Goal: Check status: Check status

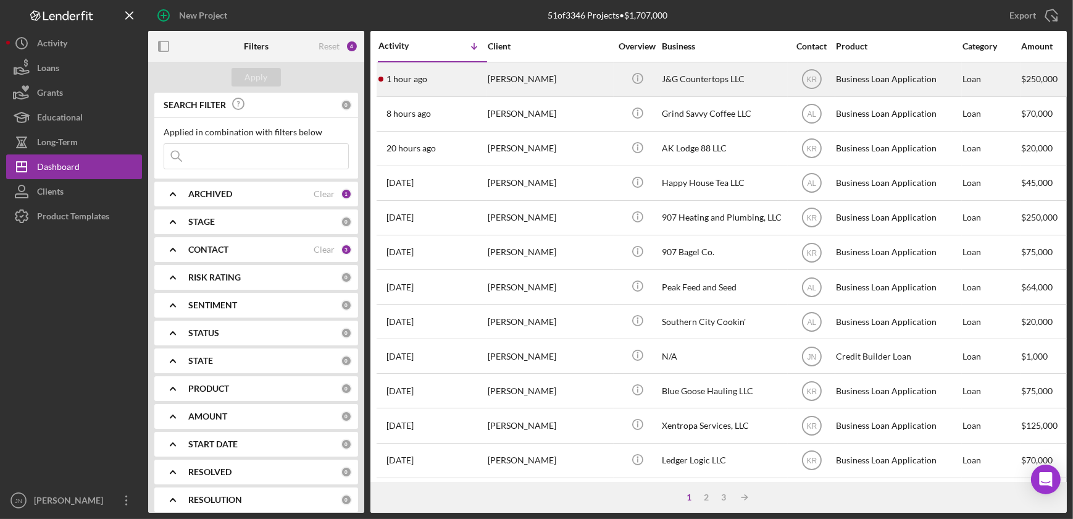
click at [537, 80] on div "[PERSON_NAME]" at bounding box center [550, 79] width 124 height 33
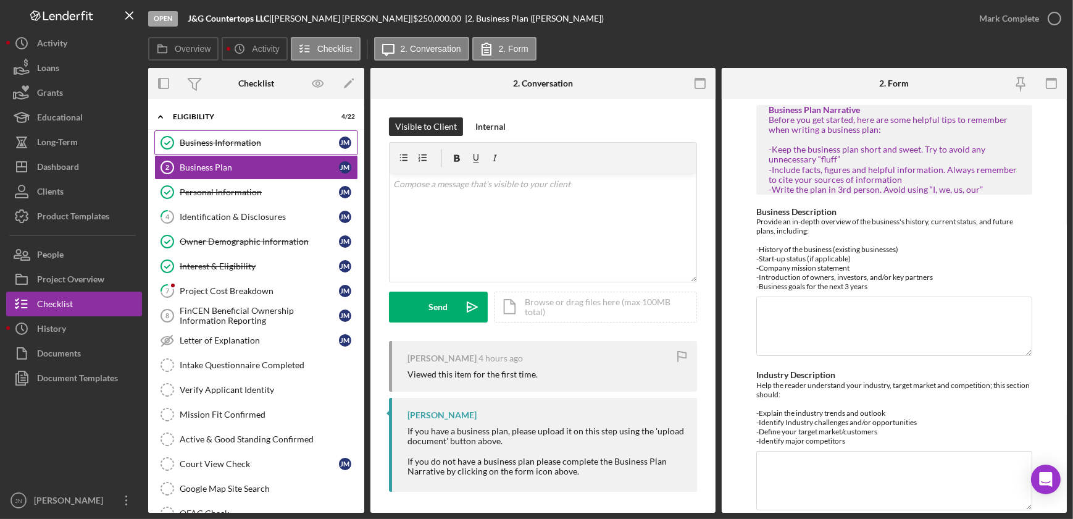
click at [260, 141] on div "Business Information" at bounding box center [259, 143] width 159 height 10
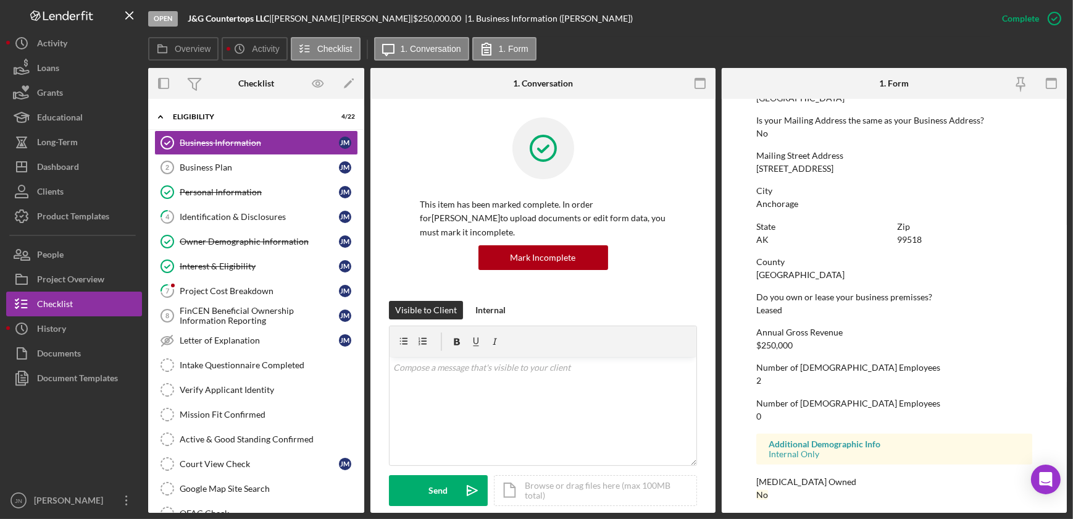
scroll to position [659, 0]
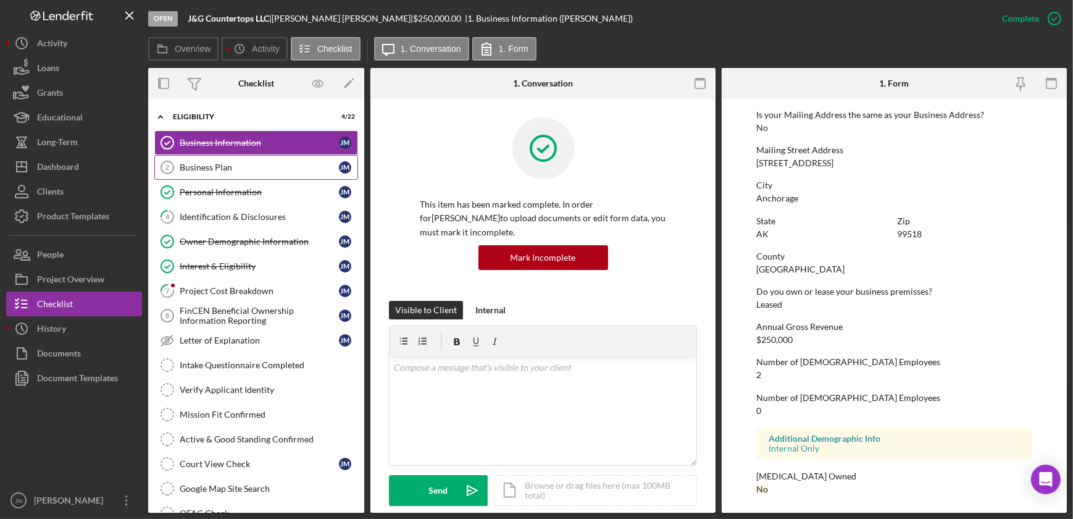
click at [248, 164] on div "Business Plan" at bounding box center [259, 167] width 159 height 10
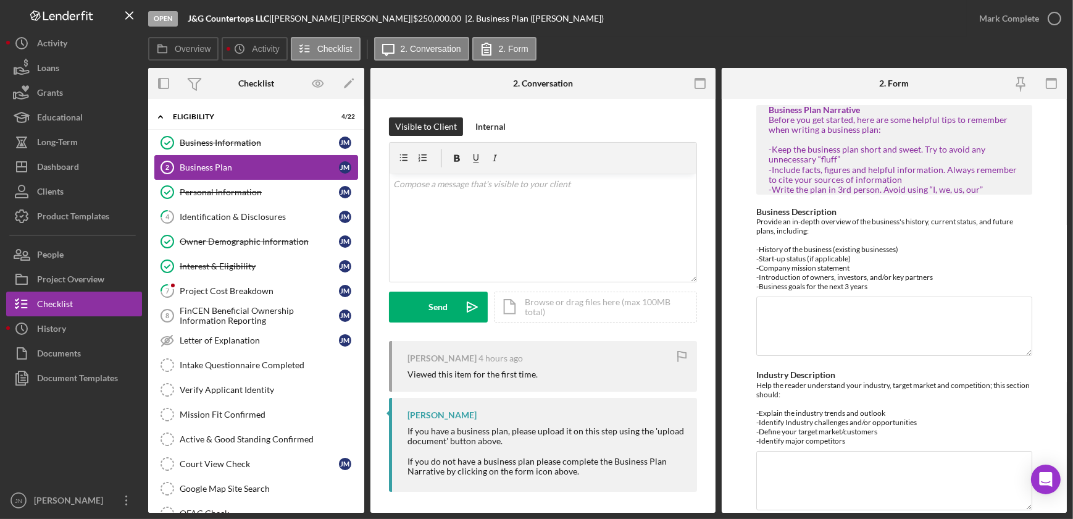
click at [224, 176] on link "Business Plan 2 Business Plan [PERSON_NAME]" at bounding box center [256, 167] width 204 height 25
click at [222, 185] on link "Personal Information Personal Information [PERSON_NAME]" at bounding box center [256, 192] width 204 height 25
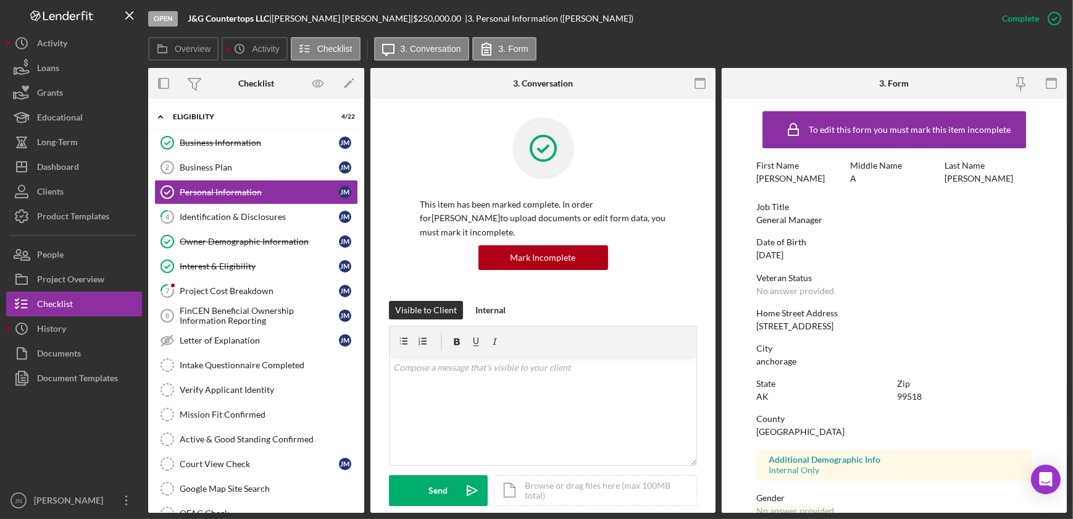
scroll to position [162, 0]
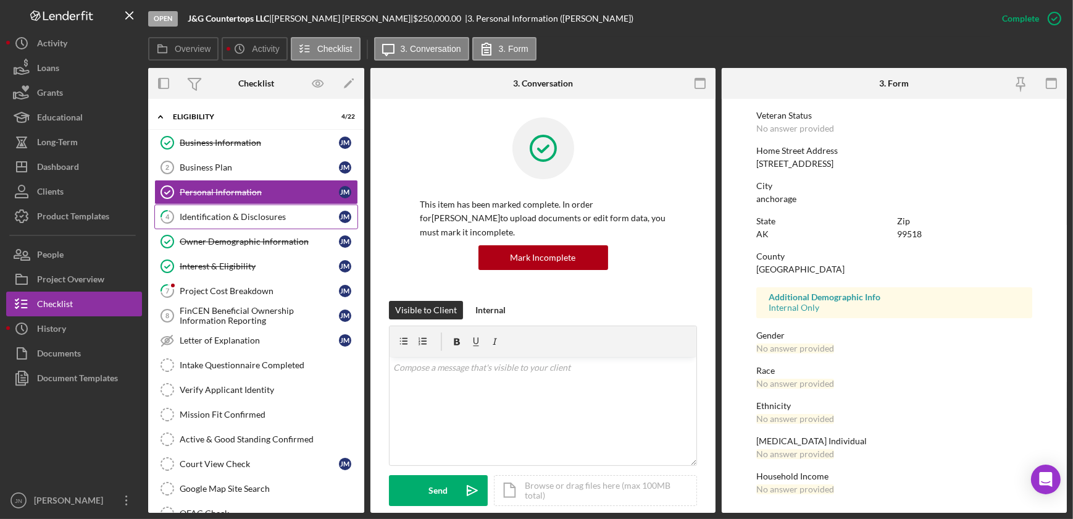
click at [267, 224] on link "4 Identification & Disclosures [PERSON_NAME]" at bounding box center [256, 216] width 204 height 25
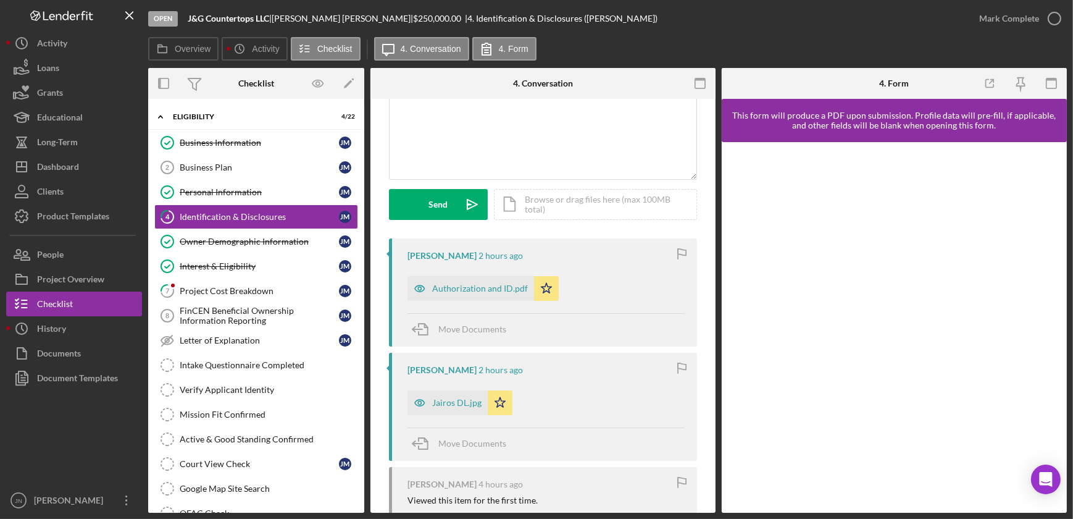
scroll to position [112, 0]
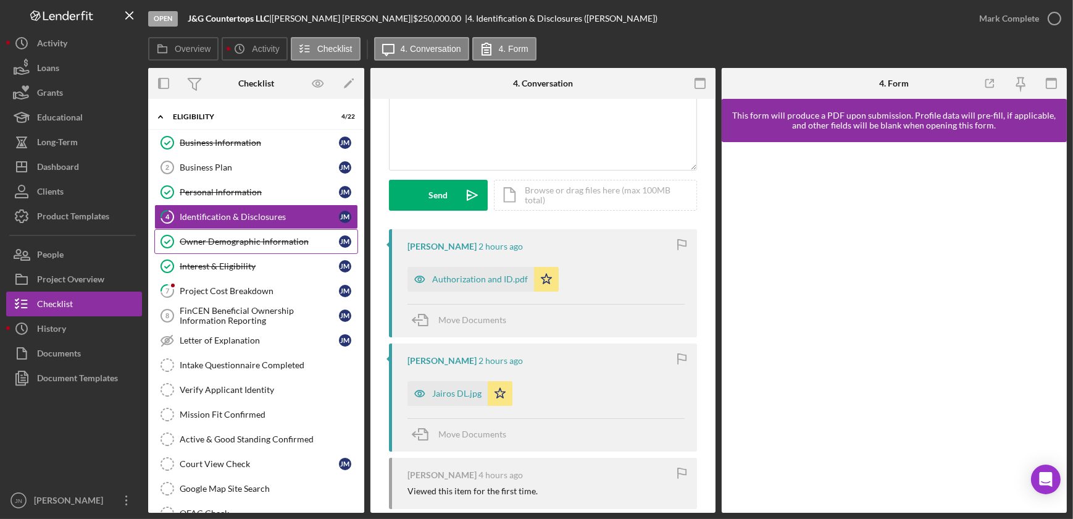
click at [235, 239] on div "Owner Demographic Information" at bounding box center [259, 242] width 159 height 10
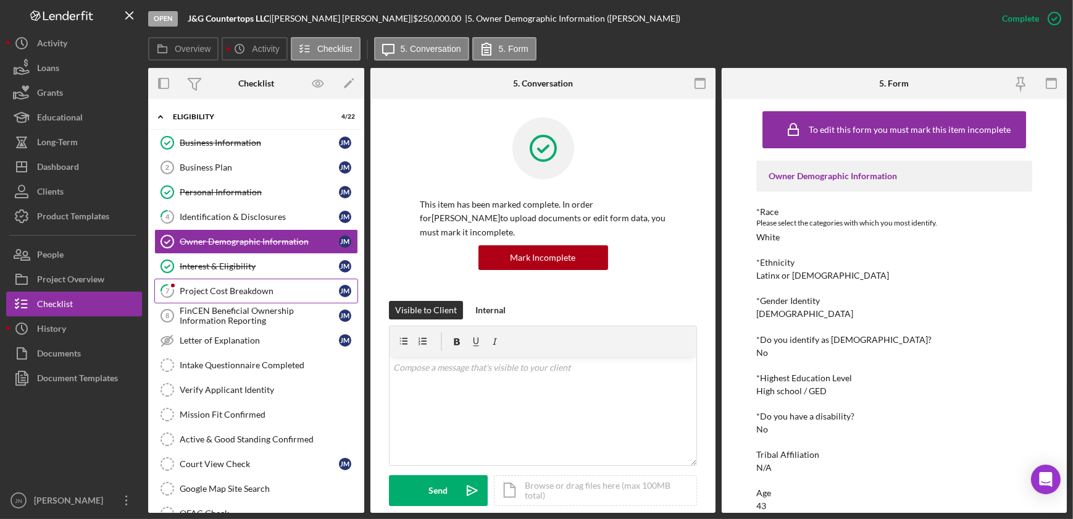
click at [204, 296] on link "7 Project Cost Breakdown [PERSON_NAME]" at bounding box center [256, 291] width 204 height 25
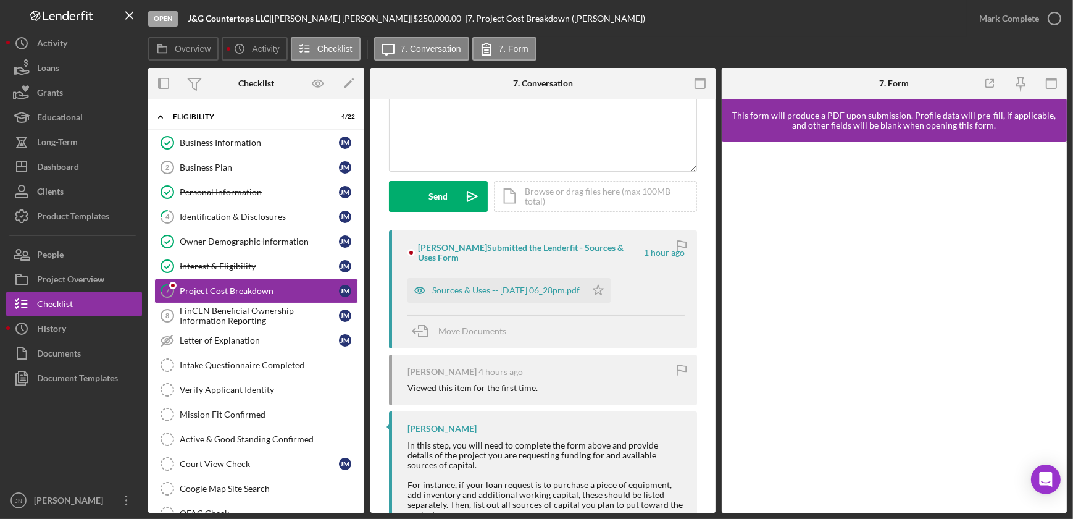
scroll to position [112, 0]
click at [516, 290] on div "Sources & Uses -- [DATE] 06_28pm.pdf" at bounding box center [506, 289] width 148 height 10
